Goal: Information Seeking & Learning: Check status

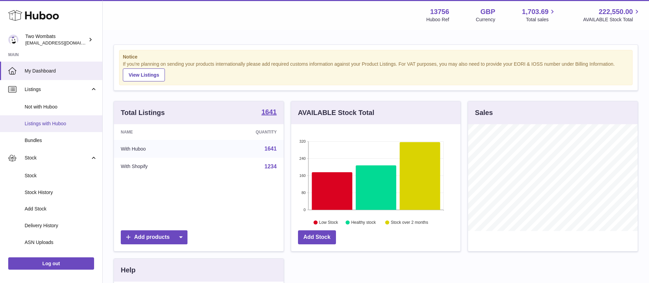
scroll to position [107, 169]
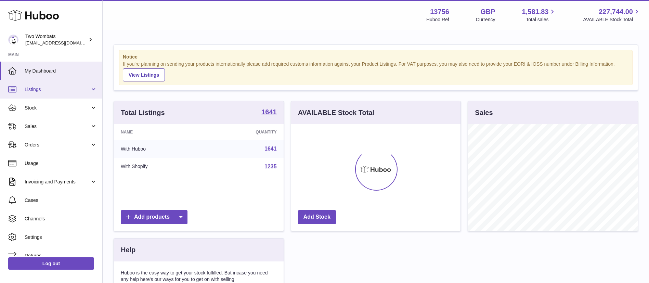
scroll to position [107, 169]
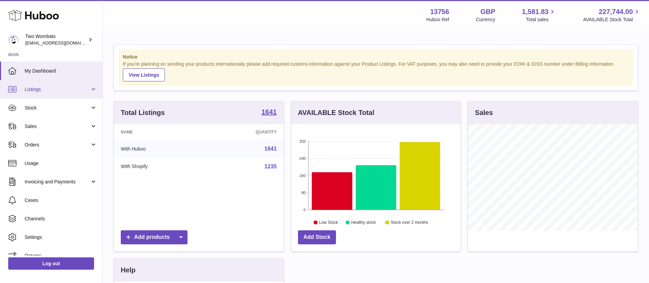
click at [66, 89] on span "Listings" at bounding box center [57, 89] width 65 height 7
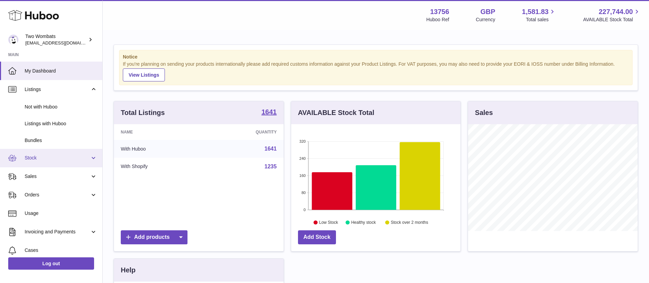
click at [54, 149] on link "Stock" at bounding box center [51, 158] width 102 height 18
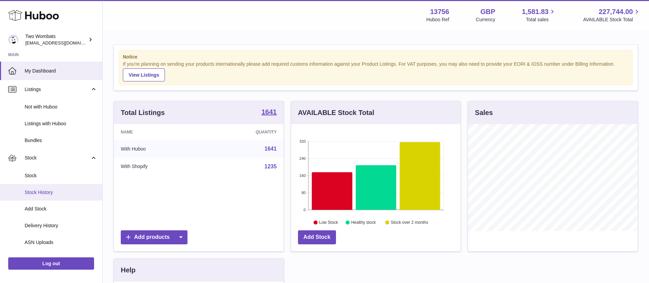
click at [70, 184] on link "Stock History" at bounding box center [51, 192] width 102 height 17
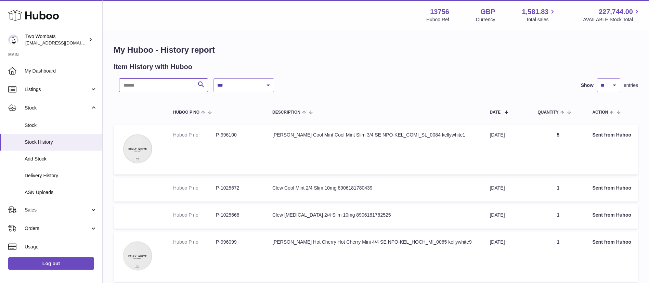
paste input "*******"
type input "*******"
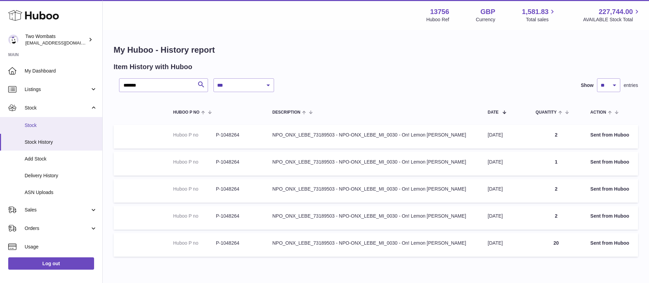
click at [50, 128] on span "Stock" at bounding box center [61, 125] width 73 height 7
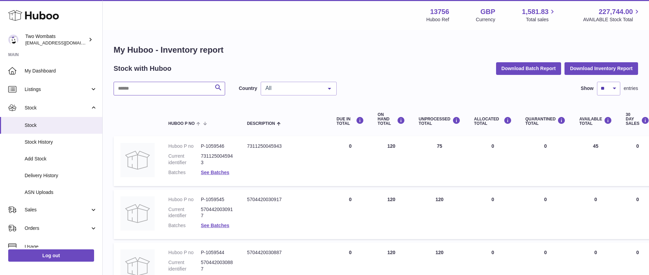
paste input "*******"
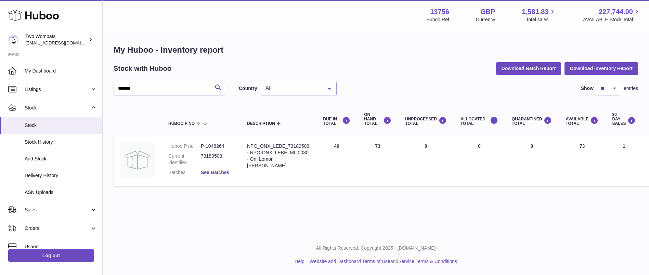
click at [215, 170] on link "See Batches" at bounding box center [215, 172] width 28 height 5
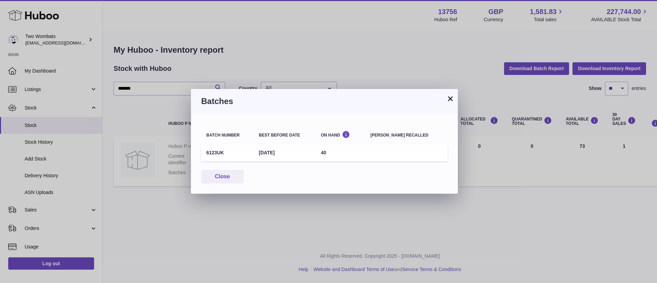
drag, startPoint x: 351, startPoint y: 154, endPoint x: 202, endPoint y: 152, distance: 148.5
click at [202, 152] on tr "6123UK 1st Sep 2026 40" at bounding box center [324, 152] width 246 height 17
copy tr "6123UK 1st Sep 2026 40"
click at [451, 95] on button "×" at bounding box center [450, 98] width 8 height 8
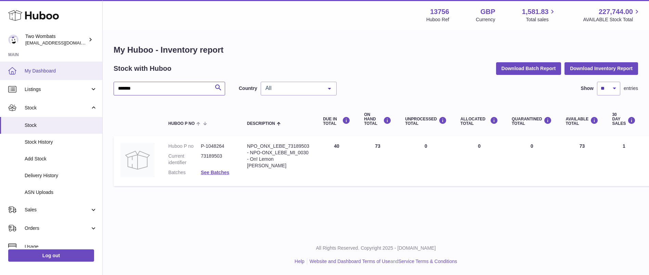
drag, startPoint x: 162, startPoint y: 87, endPoint x: 0, endPoint y: 73, distance: 162.4
click at [0, 73] on div "Huboo Two Wombats internalAdmin-13756@internal.huboo.com Main My Dashboard List…" at bounding box center [324, 137] width 649 height 275
paste input "text"
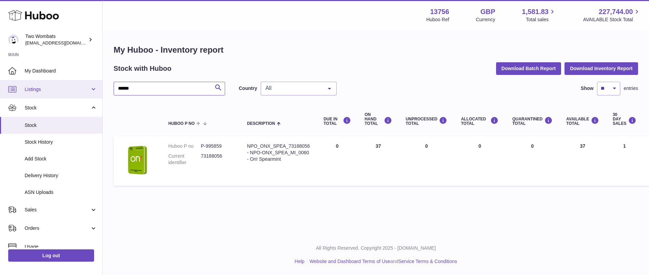
drag, startPoint x: 151, startPoint y: 90, endPoint x: 27, endPoint y: 84, distance: 124.0
click at [27, 84] on div "Huboo Two Wombats internalAdmin-13756@internal.huboo.com Main My Dashboard List…" at bounding box center [324, 137] width 649 height 275
paste input "*"
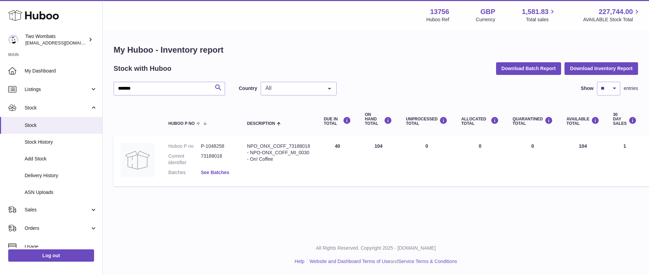
click at [224, 172] on link "See Batches" at bounding box center [215, 172] width 28 height 5
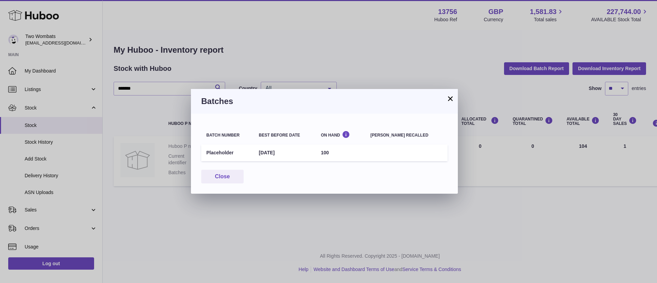
drag, startPoint x: 362, startPoint y: 153, endPoint x: 272, endPoint y: 162, distance: 91.2
click at [189, 153] on div "× Batches Batch number Best before date On Hand Batch recalled Placeholder 1st …" at bounding box center [328, 141] width 657 height 283
click at [298, 165] on div "Batch number Best before date On Hand Batch recalled Placeholder 1st Sep 2026 1…" at bounding box center [324, 154] width 267 height 80
click at [449, 97] on button "×" at bounding box center [450, 98] width 8 height 8
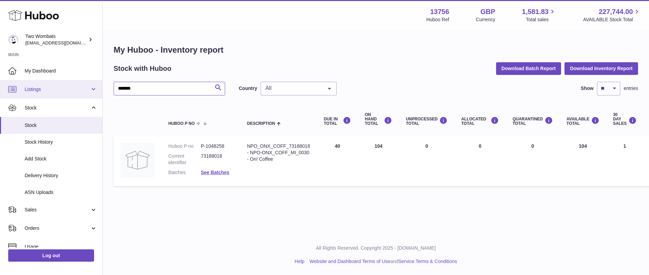
drag, startPoint x: 166, startPoint y: 88, endPoint x: 0, endPoint y: 86, distance: 165.6
click at [0, 86] on div "Huboo Two Wombats internalAdmin-13756@internal.huboo.com Main My Dashboard List…" at bounding box center [324, 137] width 649 height 275
paste input "text"
drag, startPoint x: 148, startPoint y: 93, endPoint x: 106, endPoint y: 87, distance: 41.9
click at [86, 91] on div "Huboo Two Wombats internalAdmin-13756@internal.huboo.com Main My Dashboard List…" at bounding box center [324, 137] width 649 height 275
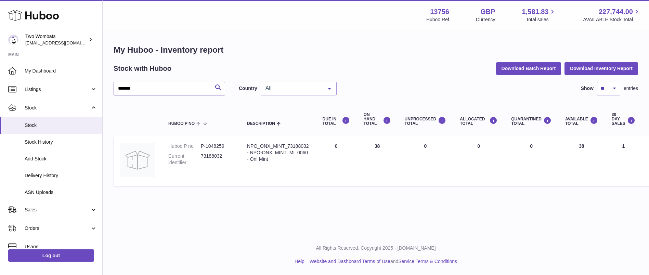
paste input "text"
drag, startPoint x: 163, startPoint y: 89, endPoint x: 103, endPoint y: 87, distance: 59.9
click at [103, 87] on div "My Huboo - Inventory report Stock with Huboo Download Batch Report Download Inv…" at bounding box center [376, 117] width 546 height 172
drag, startPoint x: 159, startPoint y: 89, endPoint x: 121, endPoint y: 84, distance: 38.6
click at [113, 84] on div "My Huboo - Inventory report Stock with Huboo Download Batch Report Download Inv…" at bounding box center [376, 117] width 546 height 172
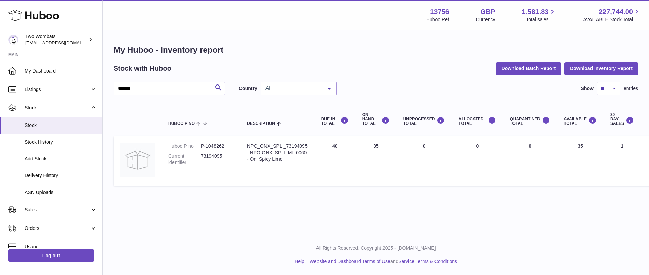
paste input "text"
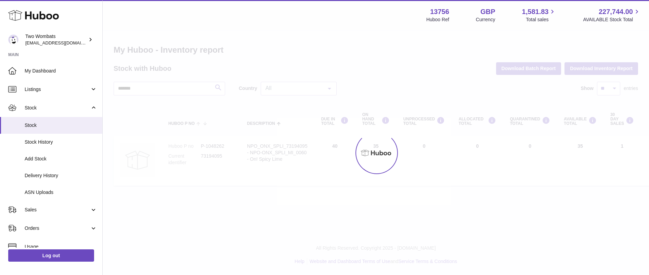
click at [452, 185] on div at bounding box center [376, 153] width 546 height 244
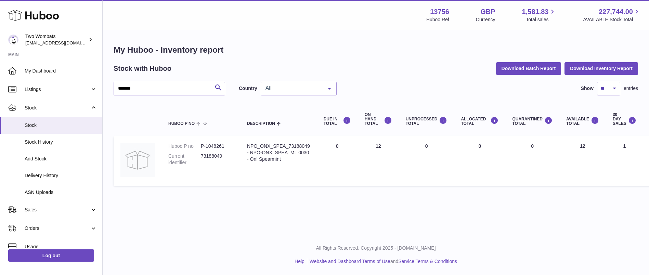
click at [445, 198] on div "My Huboo - Inventory report Stock with Huboo Download Batch Report Download Inv…" at bounding box center [376, 117] width 546 height 172
drag, startPoint x: 153, startPoint y: 84, endPoint x: 58, endPoint y: 77, distance: 95.4
click at [58, 77] on div "Huboo Two Wombats internalAdmin-13756@internal.huboo.com Main My Dashboard List…" at bounding box center [324, 137] width 649 height 275
paste input "text"
type input "*******"
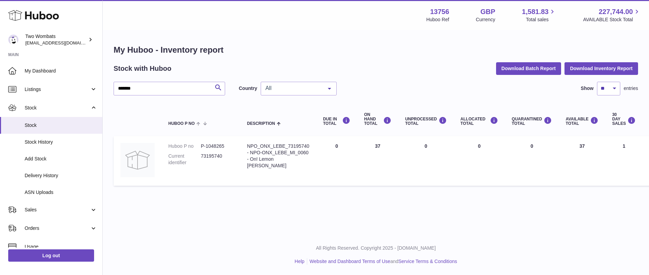
click at [220, 146] on dd "P-1048265" at bounding box center [217, 146] width 33 height 7
copy dd "1048265"
click at [68, 85] on link "Listings" at bounding box center [51, 89] width 102 height 18
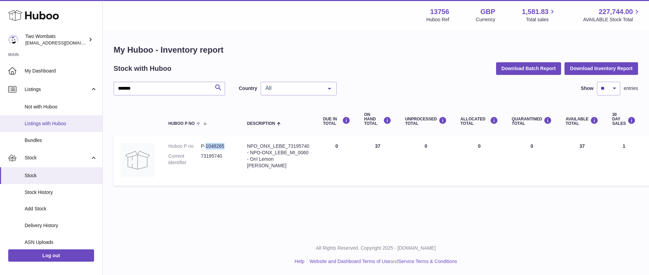
click at [66, 122] on span "Listings with Huboo" at bounding box center [61, 123] width 73 height 7
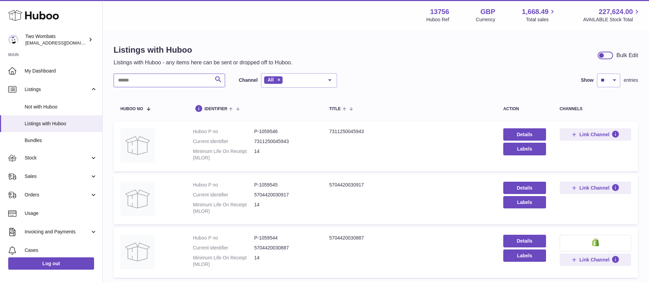
paste input "*******"
type input "*******"
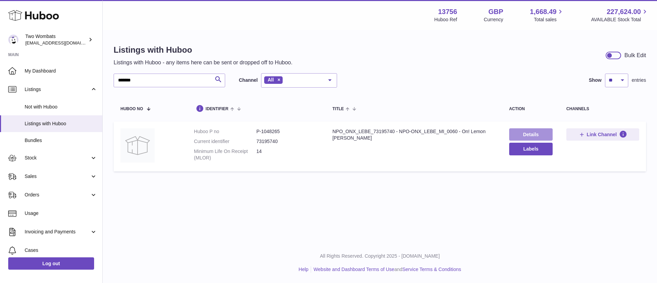
click at [538, 133] on link "Details" at bounding box center [530, 134] width 43 height 12
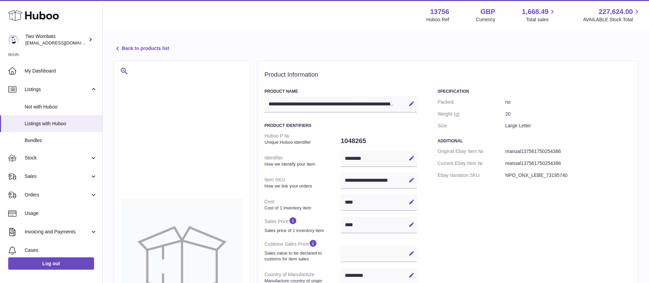
select select "***"
select select "****"
click at [152, 48] on link "Back to products list" at bounding box center [141, 48] width 55 height 8
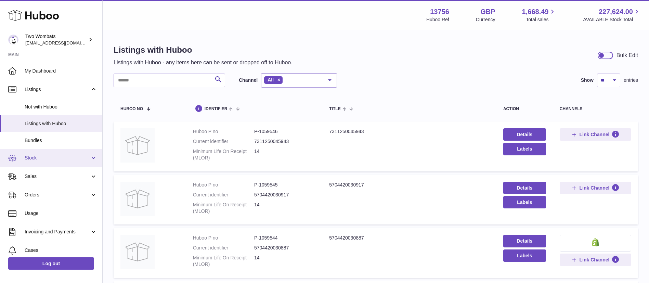
drag, startPoint x: 64, startPoint y: 152, endPoint x: 63, endPoint y: 161, distance: 9.3
click at [64, 152] on link "Stock" at bounding box center [51, 158] width 102 height 18
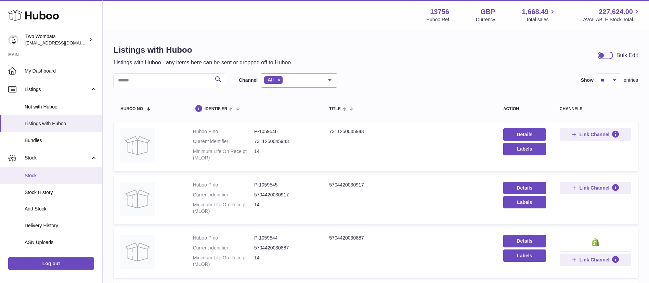
click at [45, 172] on link "Stock" at bounding box center [51, 175] width 102 height 17
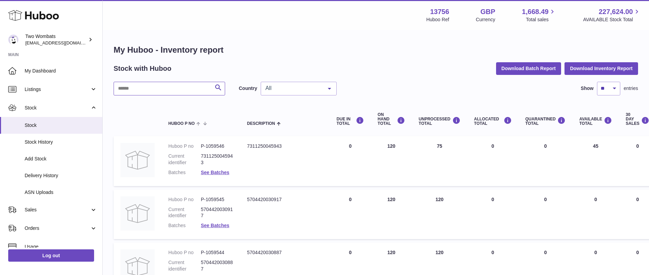
paste input "*******"
type input "*******"
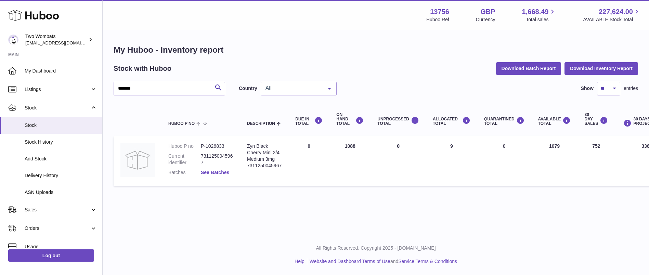
click at [223, 171] on link "See Batches" at bounding box center [215, 172] width 28 height 5
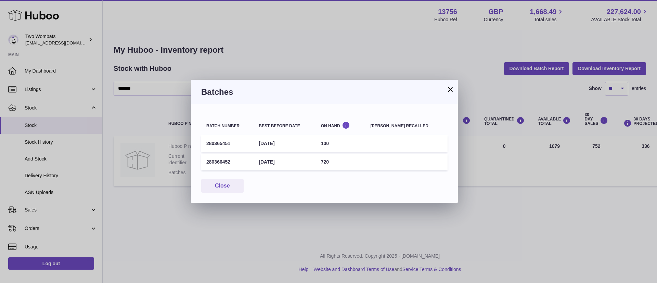
drag, startPoint x: 357, startPoint y: 163, endPoint x: 202, endPoint y: 143, distance: 156.5
click at [202, 143] on tbody "280365451 [DATE] 100 280366452 [DATE] 720" at bounding box center [324, 152] width 246 height 35
copy tbody "280365451 [DATE] 100 280366452 [DATE] 720"
click at [447, 91] on button "×" at bounding box center [450, 89] width 8 height 8
